Goal: Transaction & Acquisition: Purchase product/service

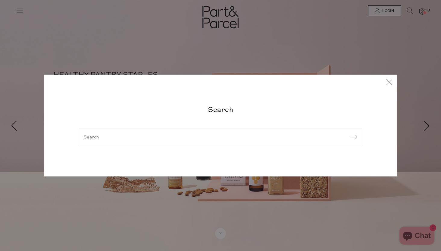
click at [246, 134] on div at bounding box center [220, 137] width 283 height 17
click at [240, 138] on input "search" at bounding box center [221, 137] width 274 height 5
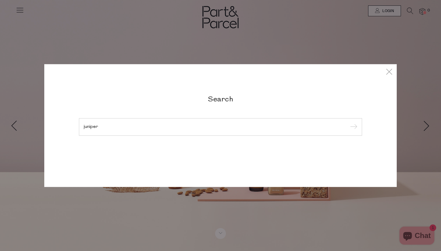
type input "juniper"
click at [349, 123] on input "submit" at bounding box center [353, 127] width 9 height 9
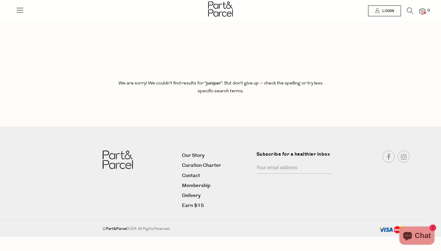
click at [407, 8] on icon at bounding box center [410, 11] width 6 height 7
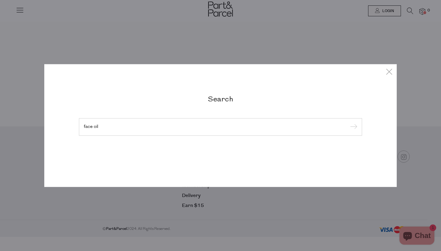
type input "face oil"
click at [349, 123] on input "submit" at bounding box center [353, 127] width 9 height 9
